Goal: Task Accomplishment & Management: Use online tool/utility

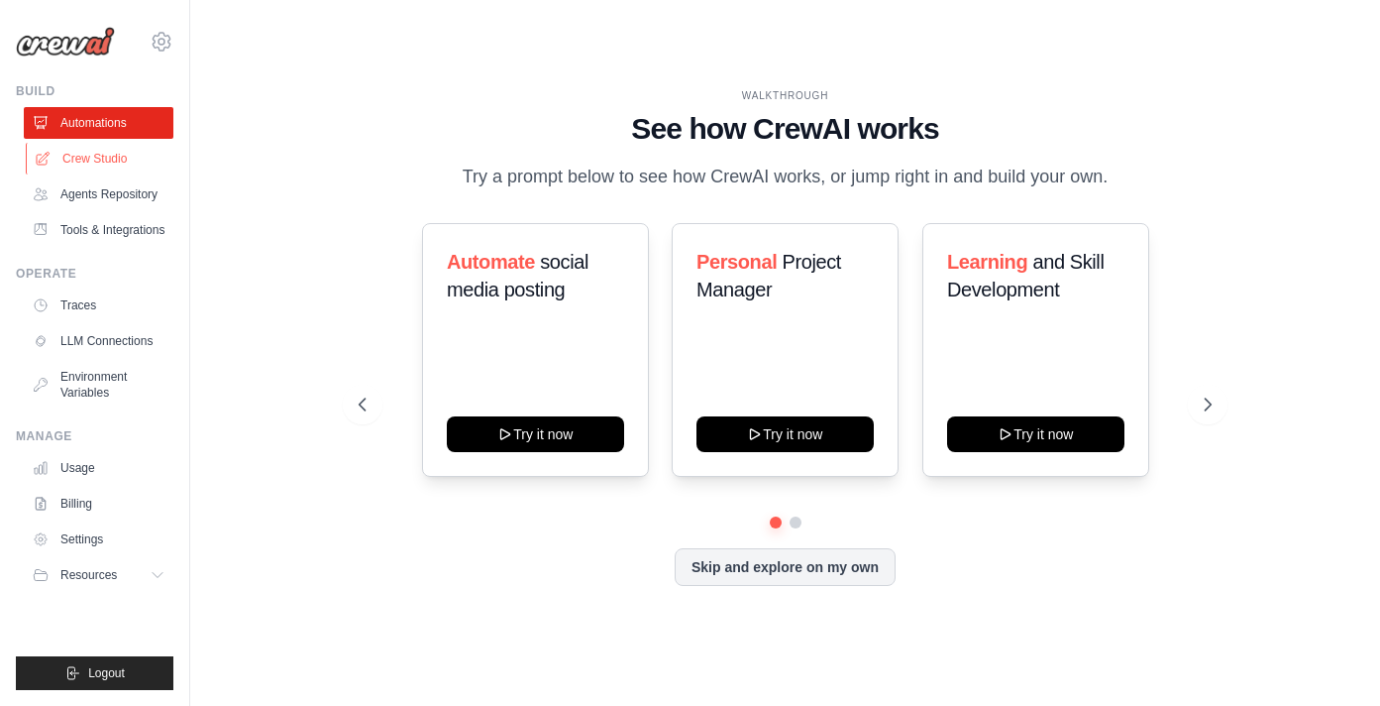
click at [125, 162] on link "Crew Studio" at bounding box center [101, 159] width 150 height 32
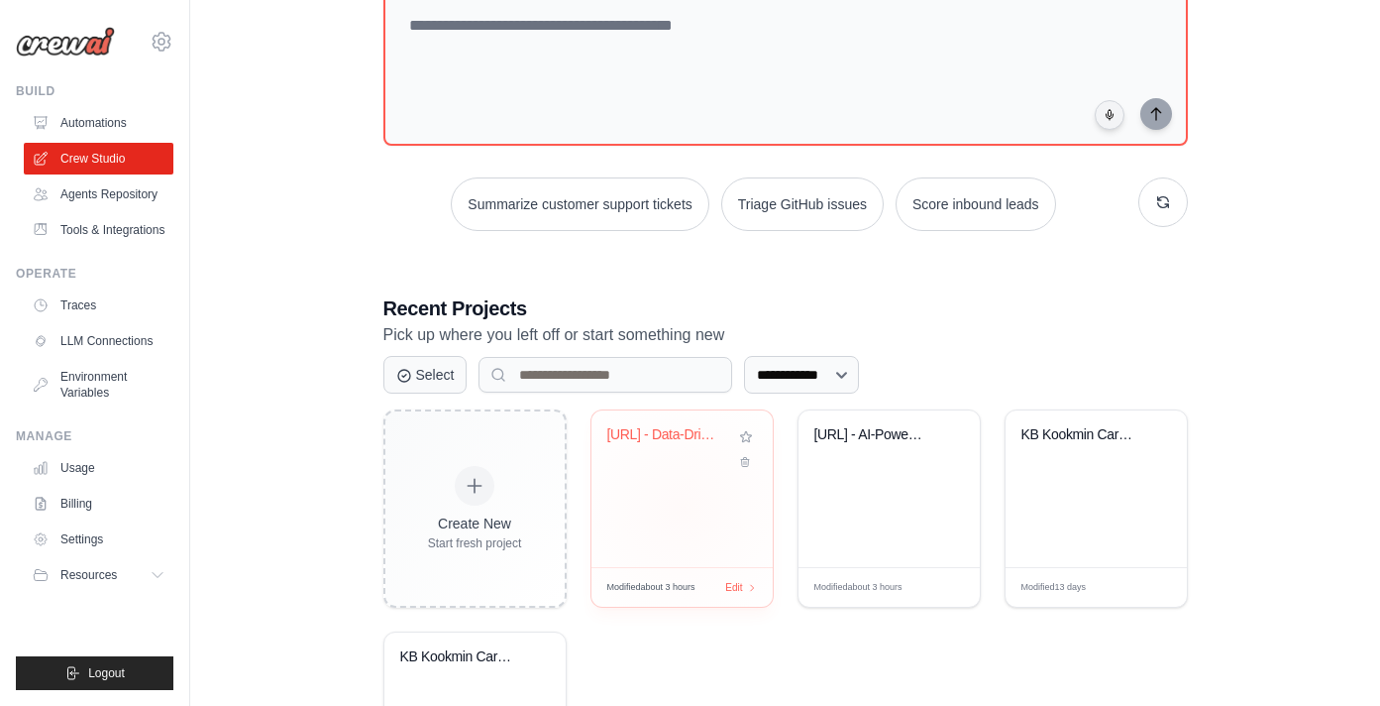
scroll to position [146, 0]
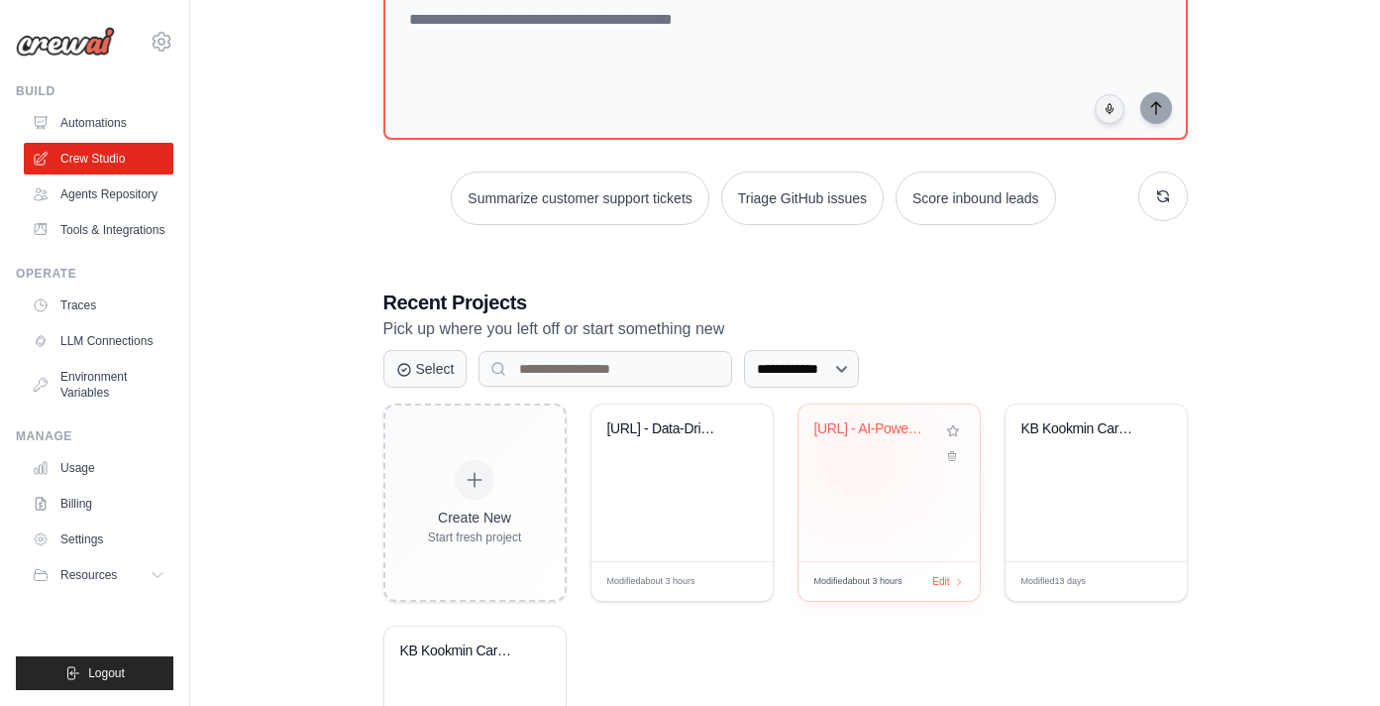
click at [856, 453] on div "Hypoth.AI - AI-Powered A/B Test Cop..." at bounding box center [890, 443] width 150 height 46
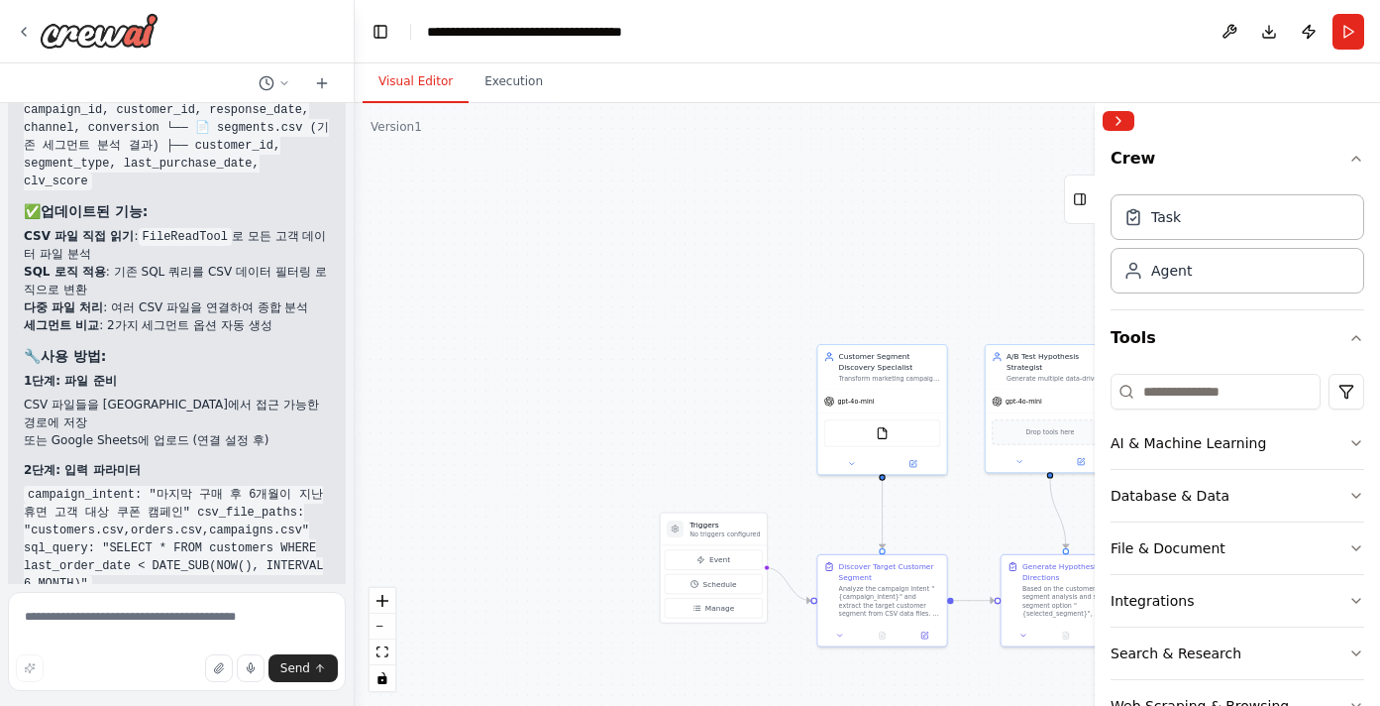
scroll to position [6751, 0]
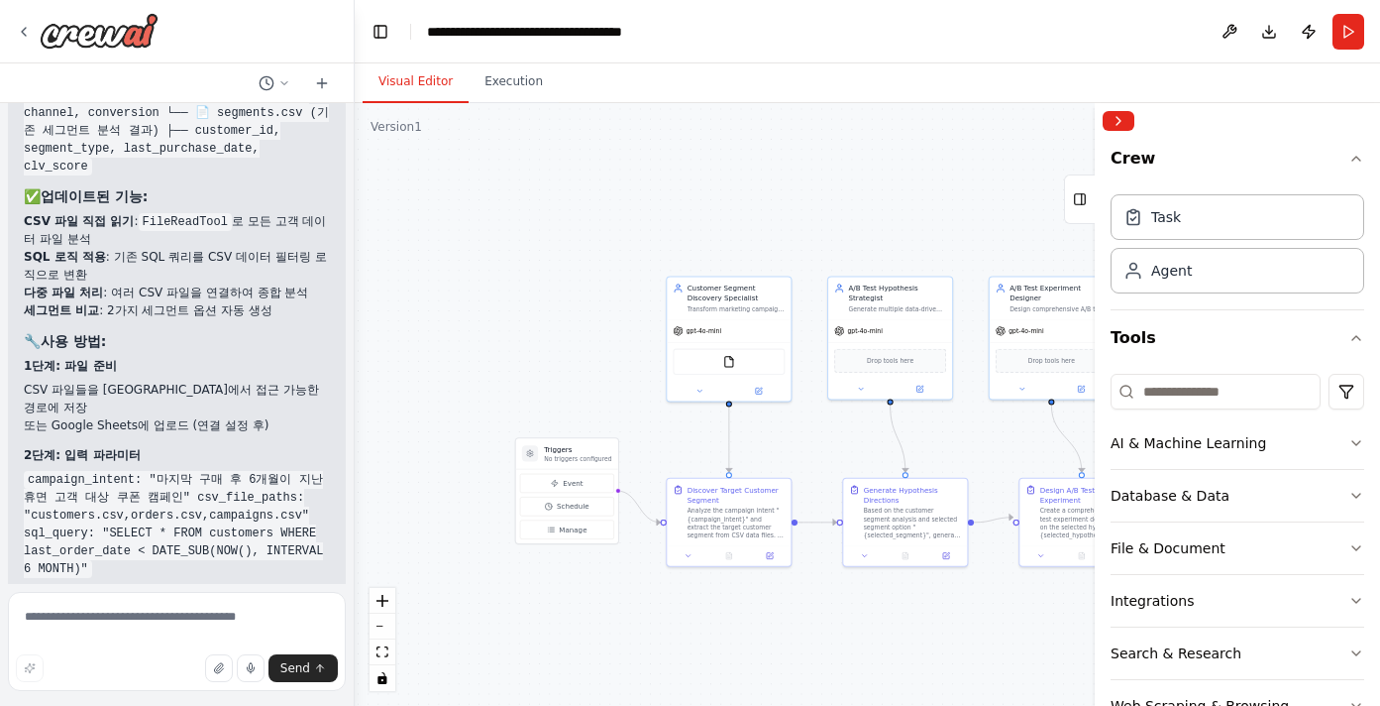
drag, startPoint x: 962, startPoint y: 497, endPoint x: 805, endPoint y: 415, distance: 177.7
click at [805, 415] on div ".deletable-edge-delete-btn { width: 20px; height: 20px; border: 0px solid #ffff…" at bounding box center [868, 404] width 1026 height 603
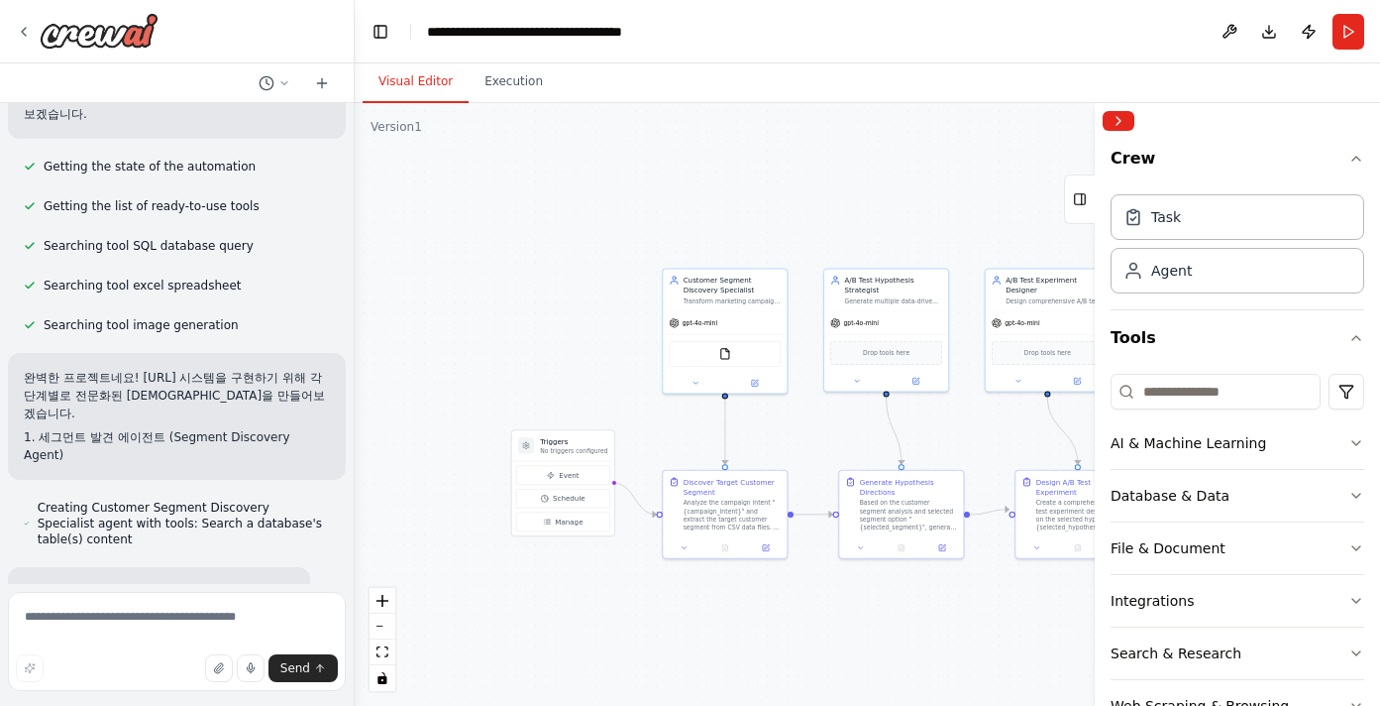
scroll to position [0, 0]
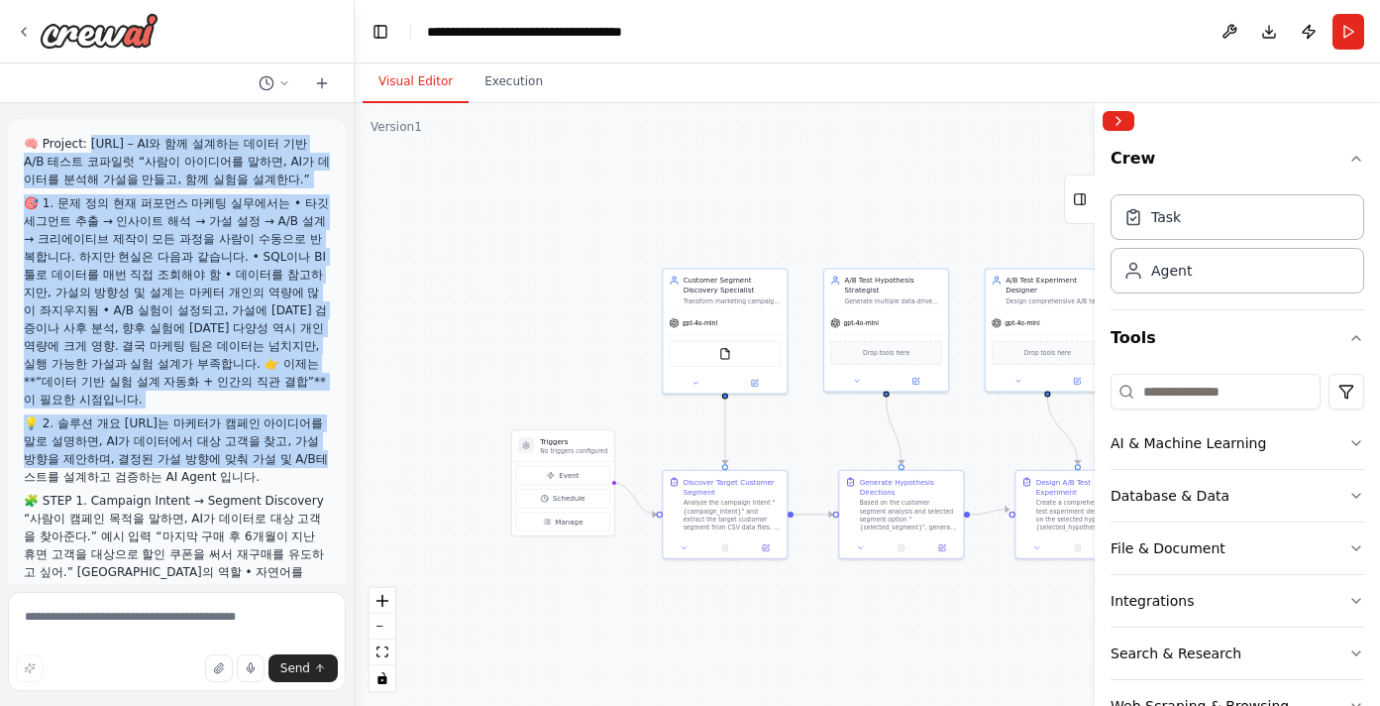
drag, startPoint x: 89, startPoint y: 145, endPoint x: 205, endPoint y: 427, distance: 305.3
click at [205, 427] on p "💡 2. 솔루션 개요 Hypoth.AI는 마케터가 캠페인 아이디어를 말로 설명하면, AI가 데이터에서 대상 고객을 찾고, 가설 방향을 제안하며…" at bounding box center [177, 449] width 306 height 71
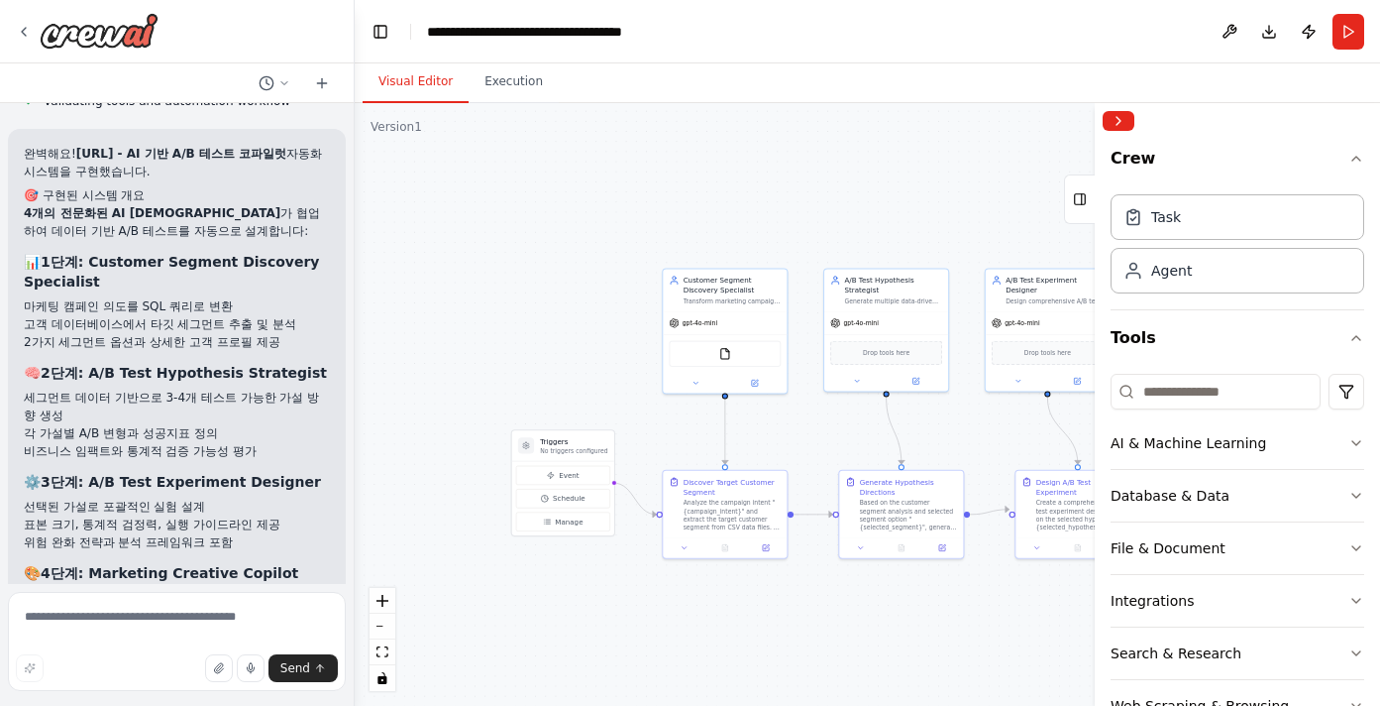
scroll to position [2747, 0]
click at [1160, 501] on div "Database & Data" at bounding box center [1170, 496] width 119 height 20
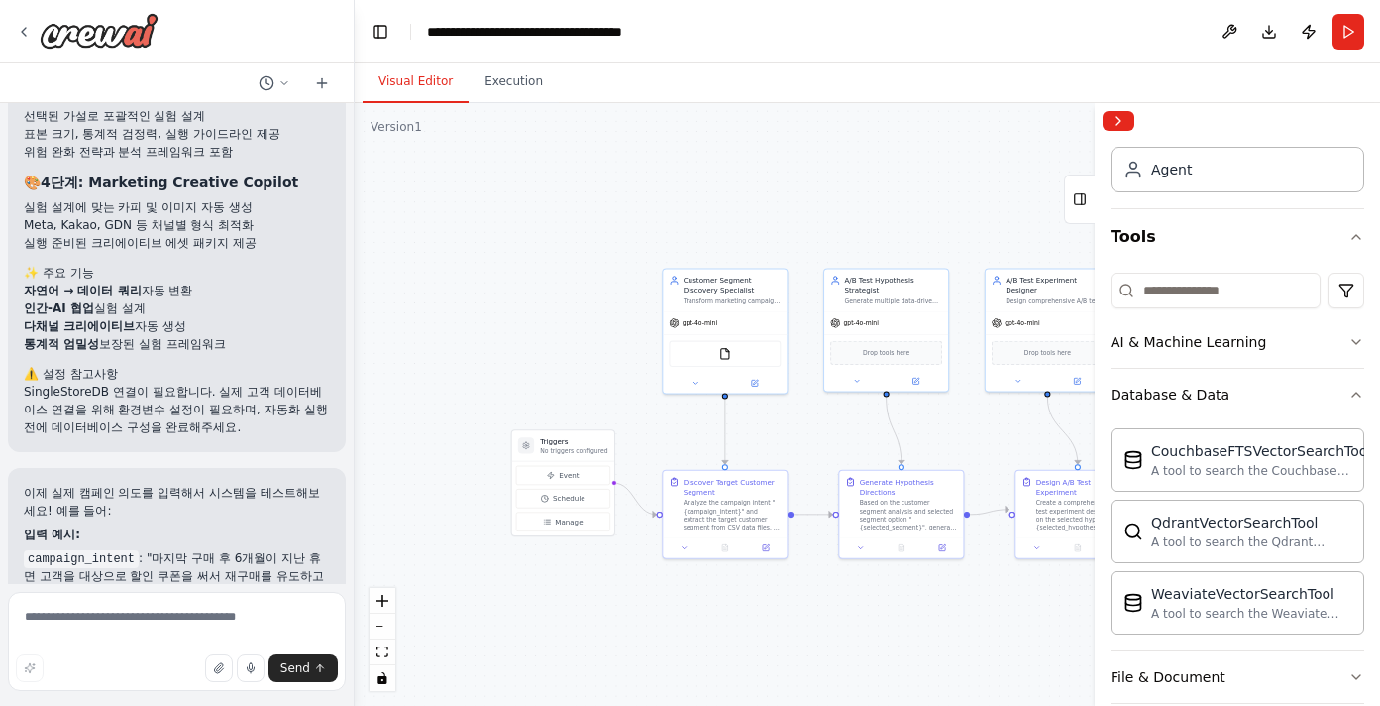
scroll to position [3144, 0]
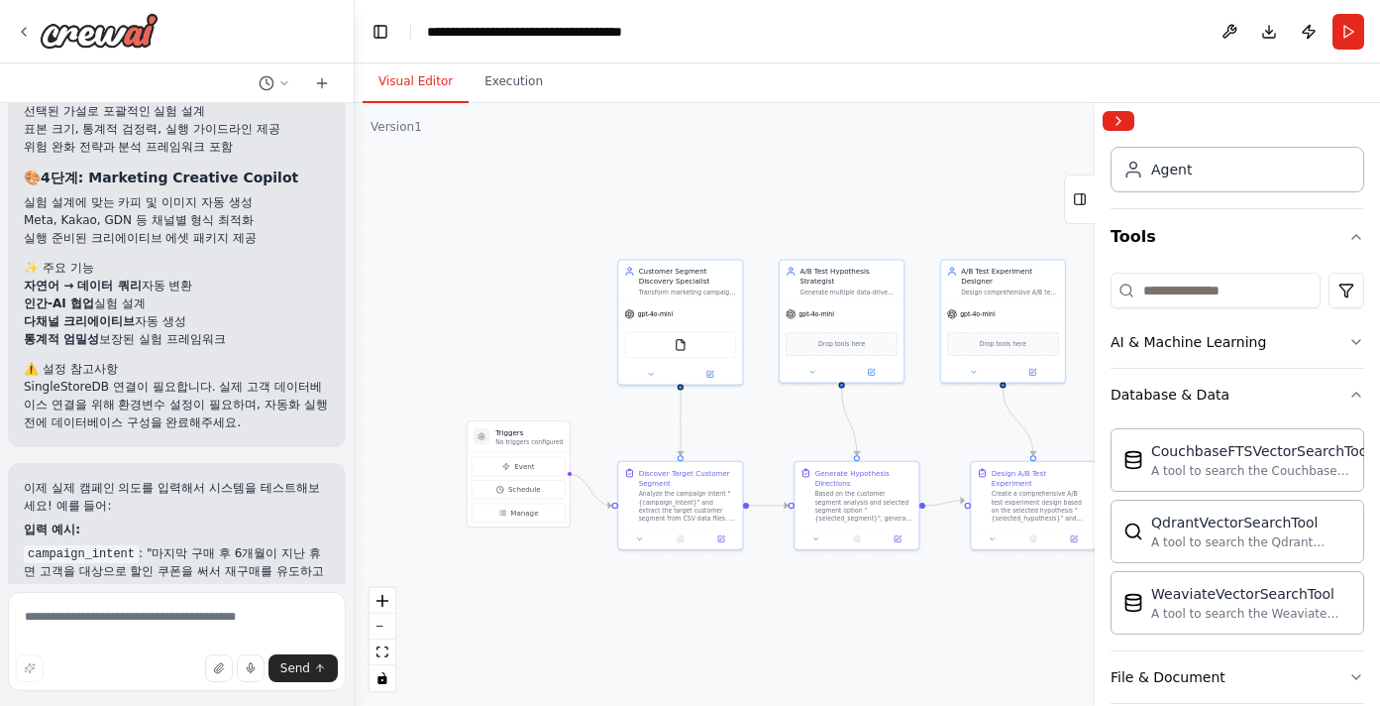
drag, startPoint x: 607, startPoint y: 383, endPoint x: 556, endPoint y: 368, distance: 53.6
click at [556, 368] on div ".deletable-edge-delete-btn { width: 20px; height: 20px; border: 0px solid #ffff…" at bounding box center [868, 404] width 1026 height 603
click at [498, 73] on button "Execution" at bounding box center [514, 82] width 90 height 42
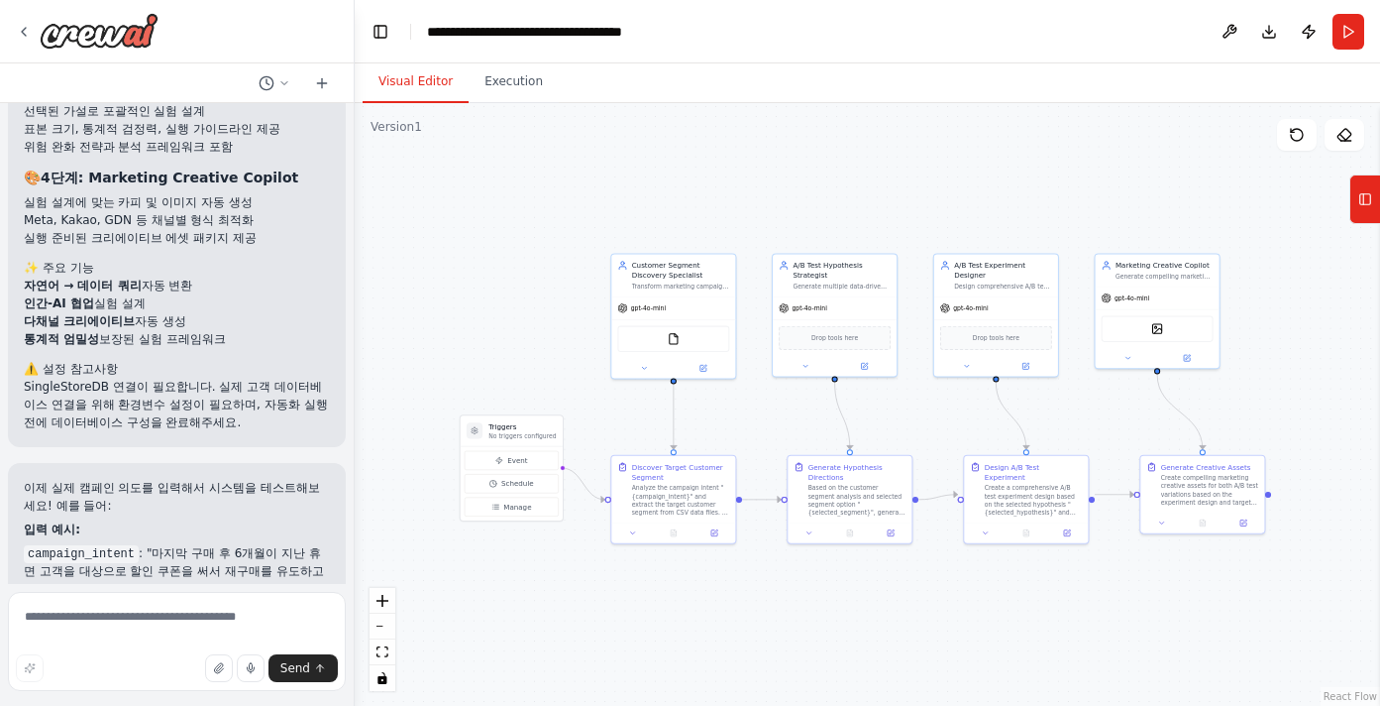
click at [407, 79] on button "Visual Editor" at bounding box center [416, 82] width 106 height 42
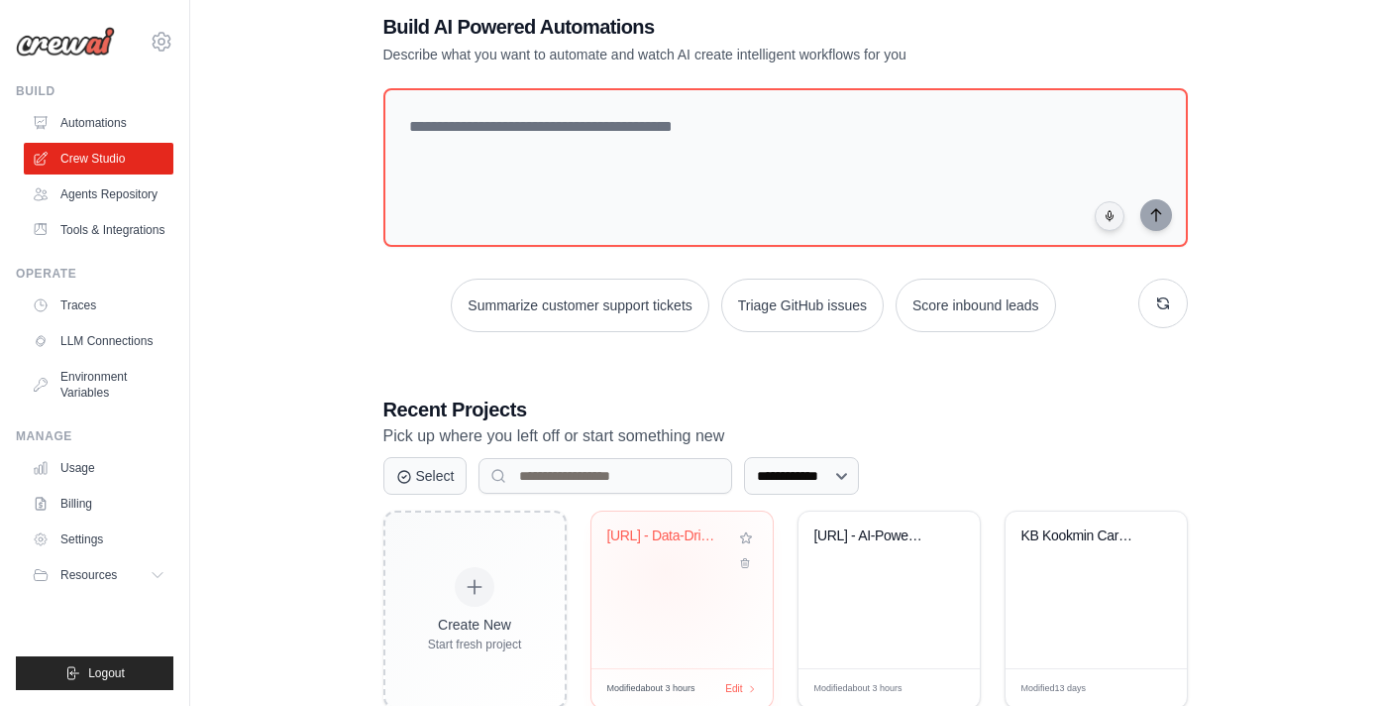
click at [665, 570] on div "[URL] - Data-Driven A/B Testing..." at bounding box center [682, 589] width 181 height 157
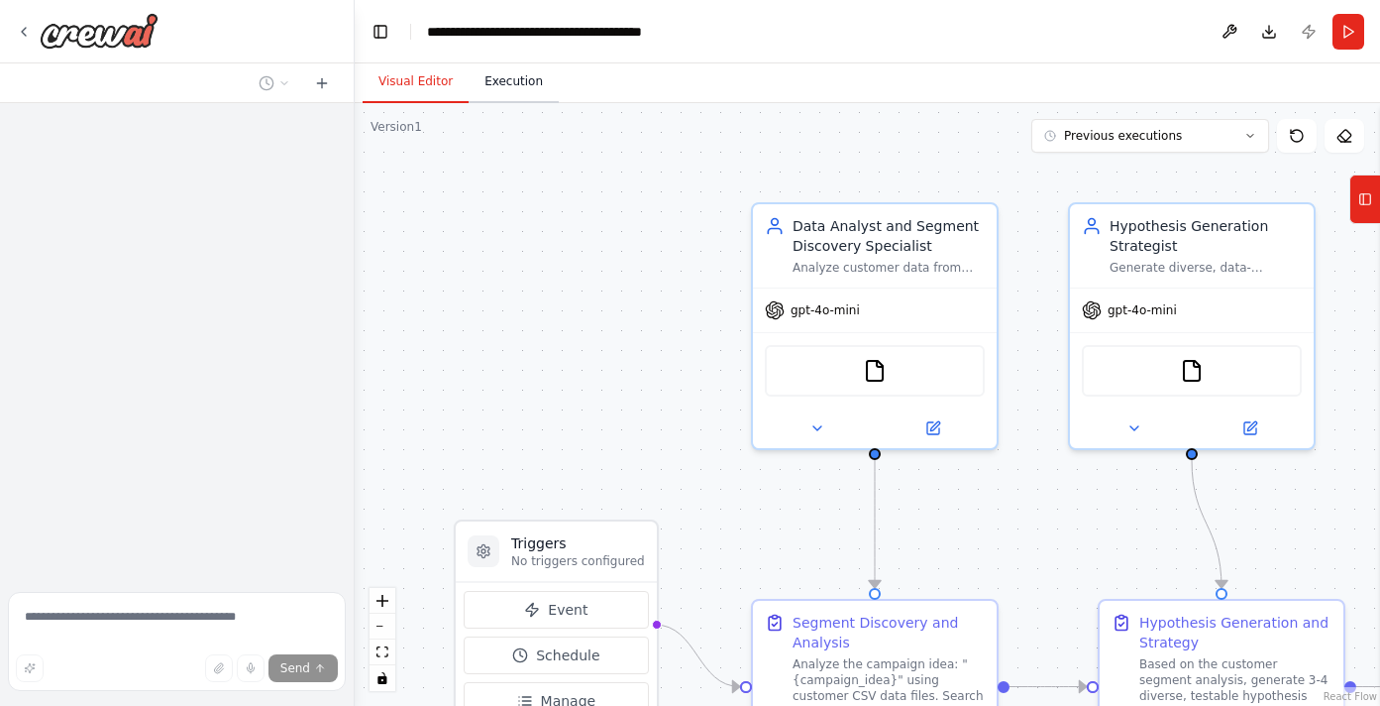
click at [525, 83] on button "Execution" at bounding box center [514, 82] width 90 height 42
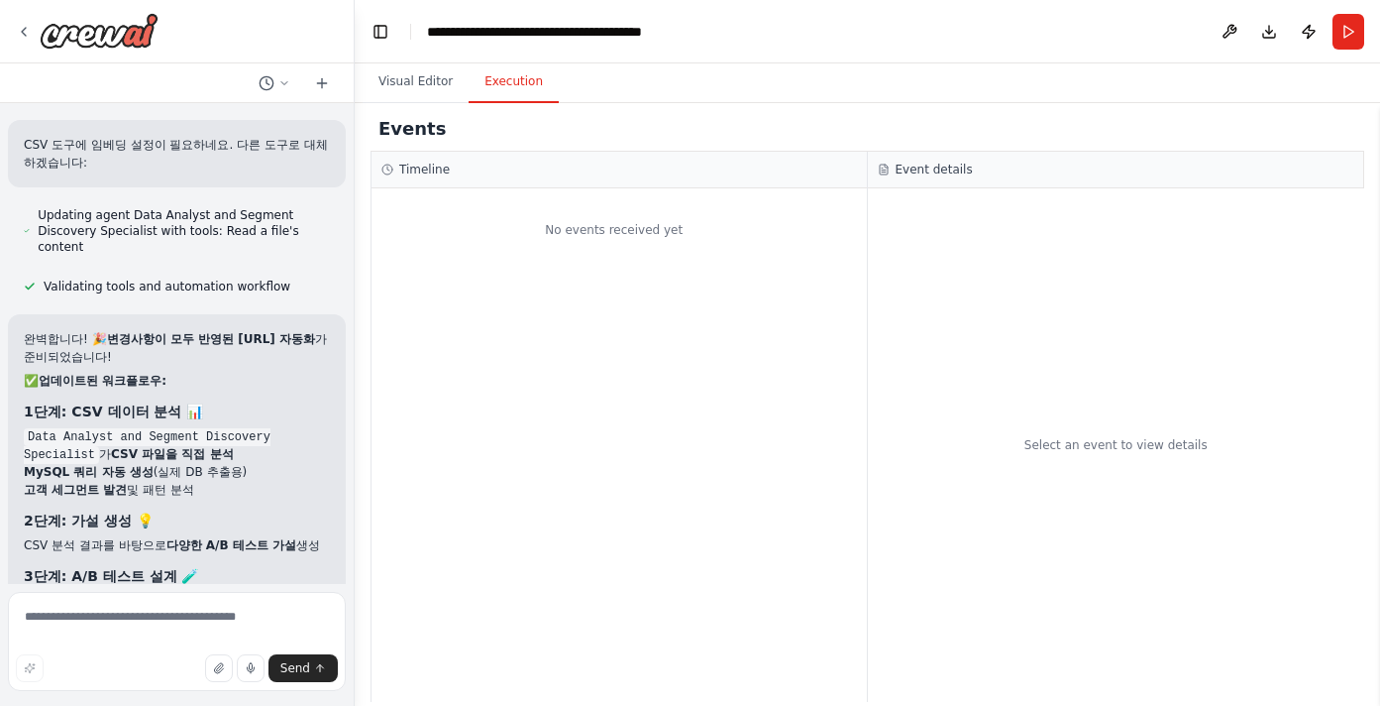
scroll to position [10249, 0]
